Goal: Transaction & Acquisition: Purchase product/service

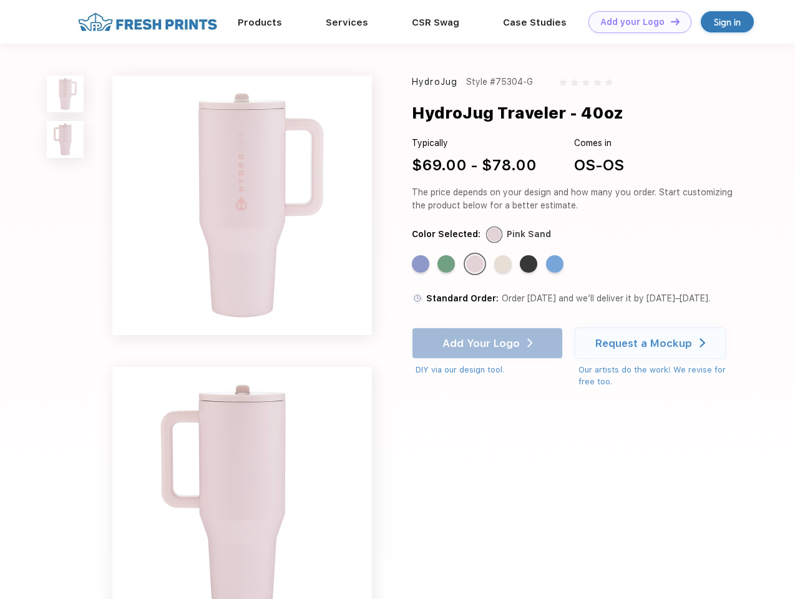
click at [635, 22] on link "Add your Logo Design Tool" at bounding box center [640, 22] width 103 height 22
click at [0, 0] on div "Design Tool" at bounding box center [0, 0] width 0 height 0
click at [670, 21] on link "Add your Logo Design Tool" at bounding box center [640, 22] width 103 height 22
click at [66, 94] on img at bounding box center [65, 94] width 37 height 37
click at [66, 140] on img at bounding box center [65, 139] width 37 height 37
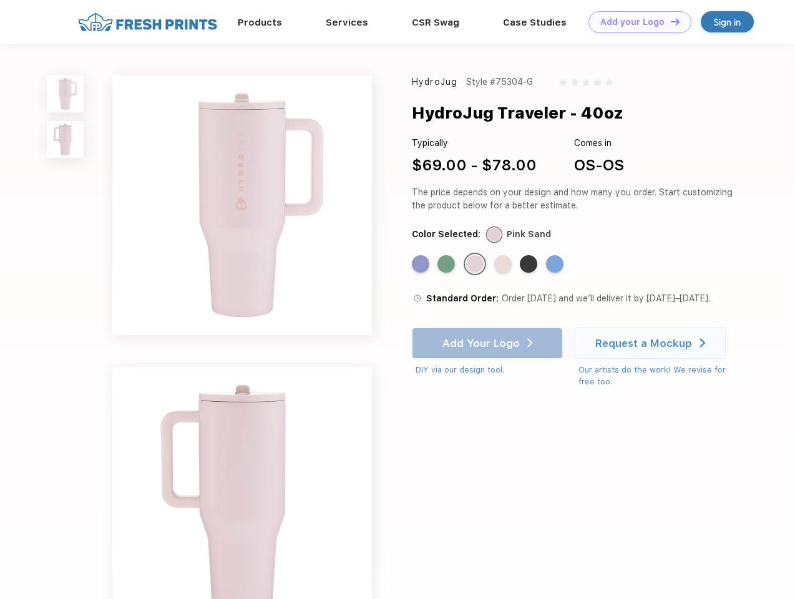
click at [422, 265] on div "Standard Color" at bounding box center [420, 263] width 17 height 17
click at [448, 265] on div "Standard Color" at bounding box center [446, 263] width 17 height 17
click at [476, 265] on div "Standard Color" at bounding box center [474, 263] width 17 height 17
click at [504, 265] on div "Standard Color" at bounding box center [502, 263] width 17 height 17
click at [530, 265] on div "Standard Color" at bounding box center [528, 263] width 17 height 17
